Goal: Task Accomplishment & Management: Manage account settings

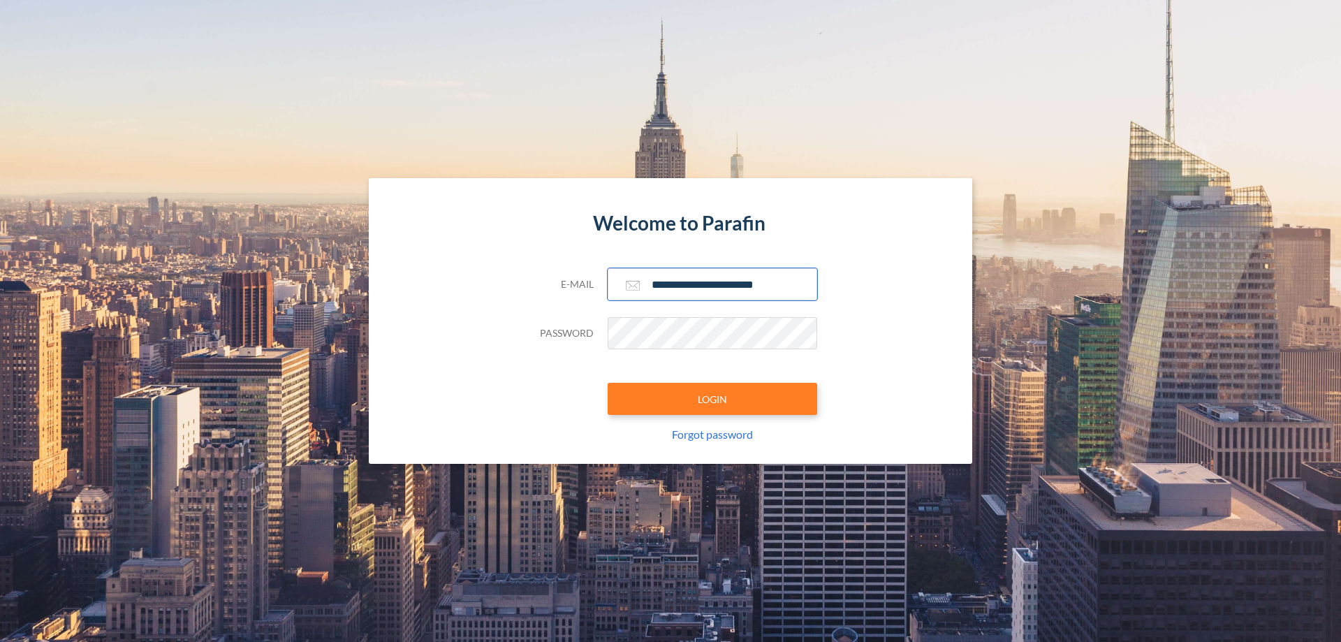
type input "**********"
click at [713, 399] on button "LOGIN" at bounding box center [713, 399] width 210 height 32
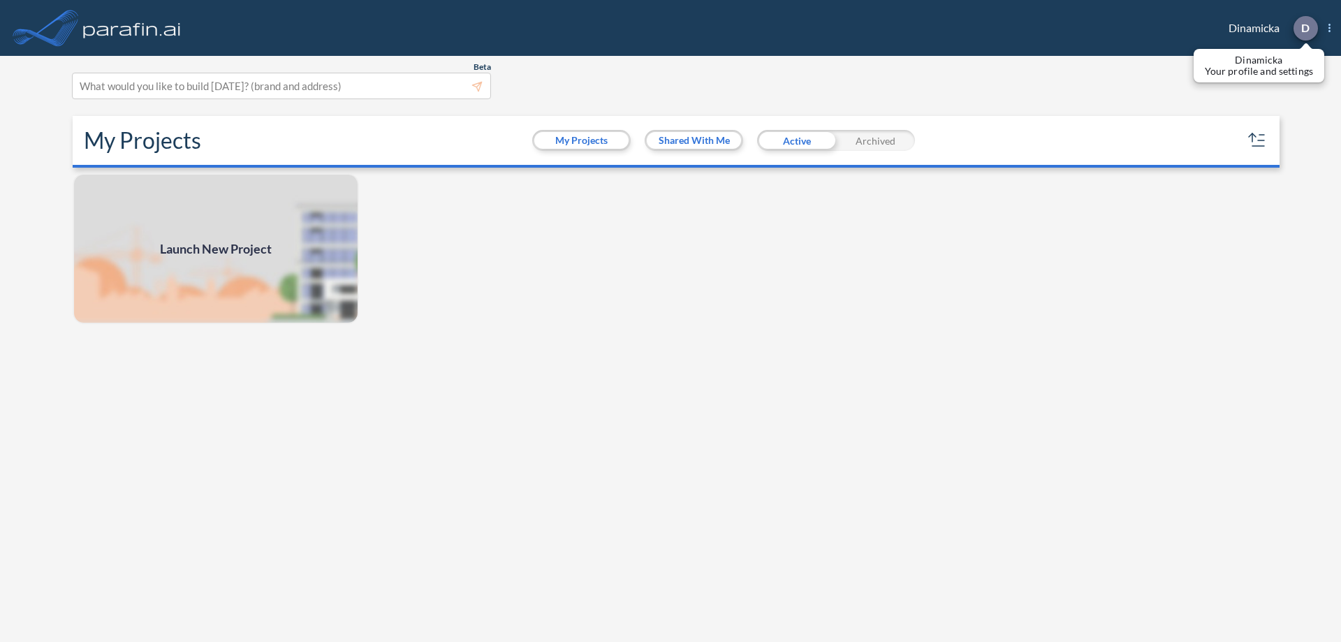
click at [1305, 28] on p "D" at bounding box center [1306, 28] width 8 height 13
